Goal: Ask a question

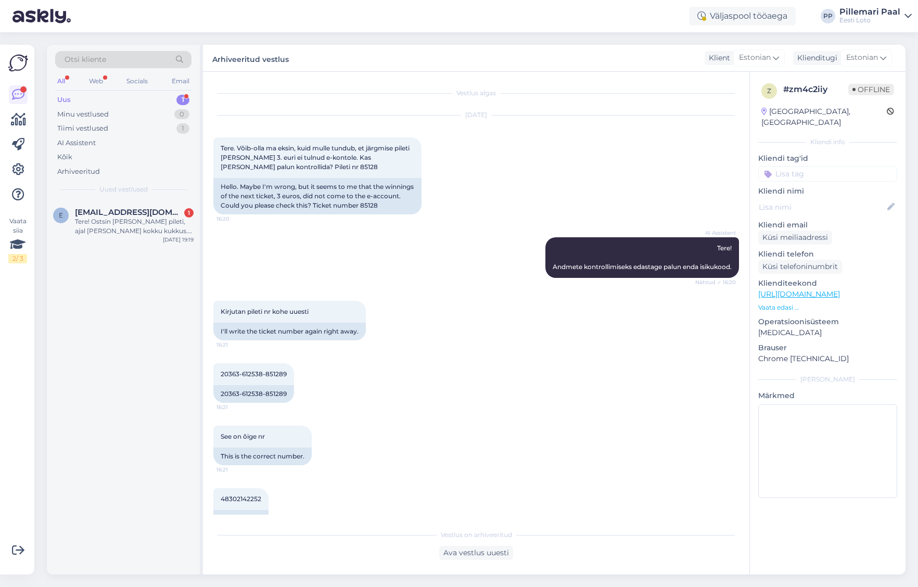
scroll to position [555, 0]
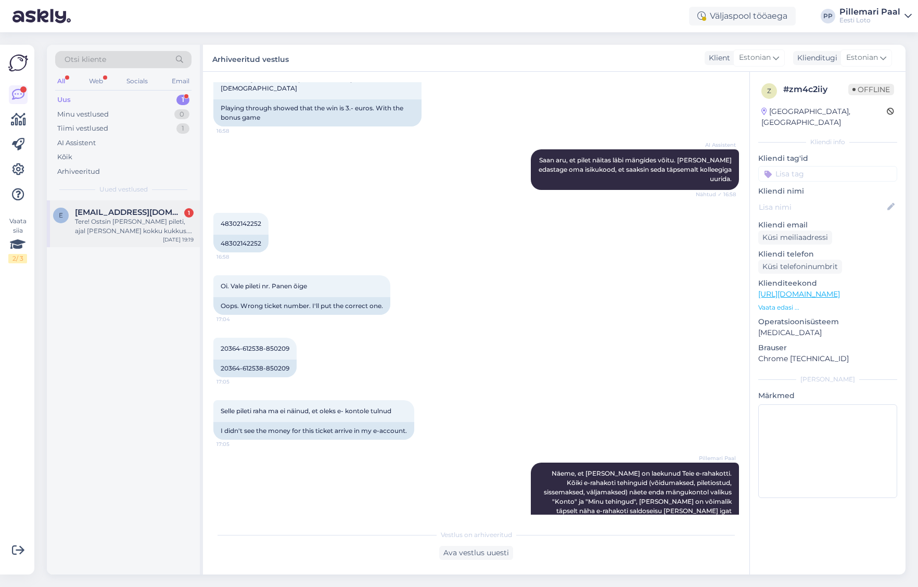
click at [146, 226] on div "Tere! Ostsin tana pileti, ajal kui pank kokku kukkus. Raha laks maha, ma nüüd n…" at bounding box center [134, 226] width 119 height 19
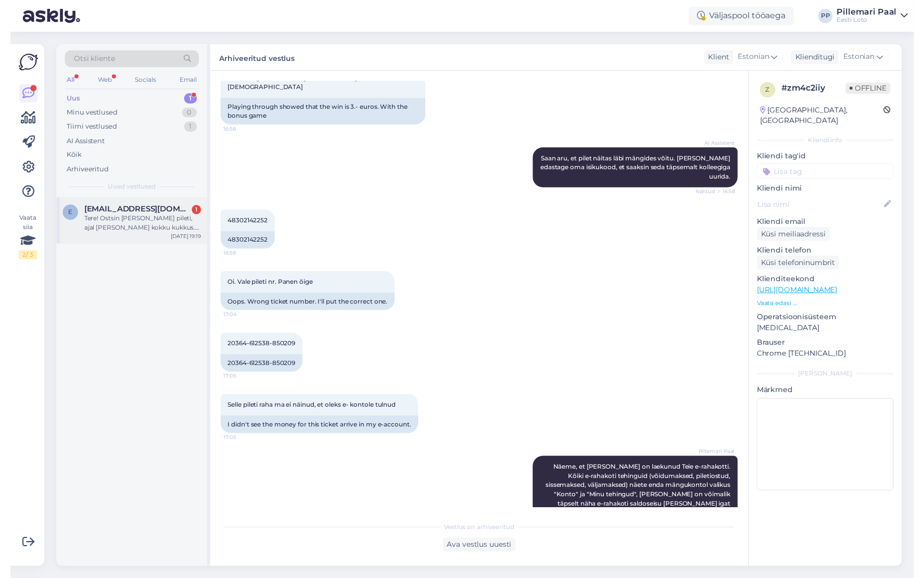
scroll to position [0, 0]
